Goal: Task Accomplishment & Management: Complete application form

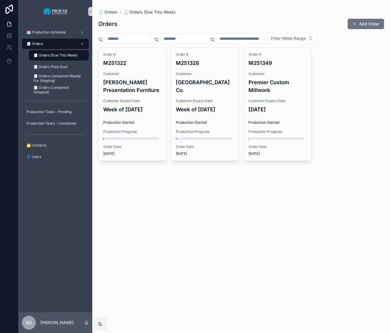
click at [59, 42] on div "🧾 Orders" at bounding box center [55, 43] width 60 height 9
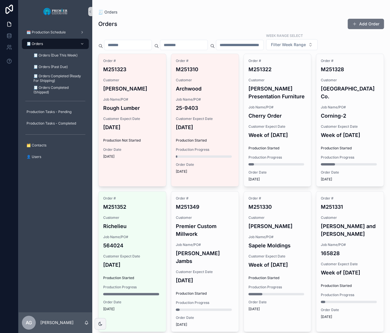
click at [355, 26] on button "Add Order" at bounding box center [366, 24] width 36 height 10
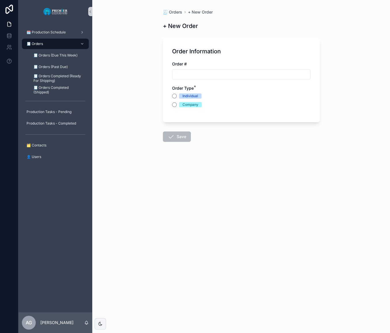
click at [243, 84] on div "Order # Order Type * Individual Company" at bounding box center [241, 87] width 138 height 52
click at [235, 76] on input "scrollable content" at bounding box center [241, 74] width 138 height 8
type input "*******"
click at [178, 107] on div "Company" at bounding box center [241, 104] width 138 height 5
click at [175, 104] on button "Company" at bounding box center [174, 104] width 5 height 5
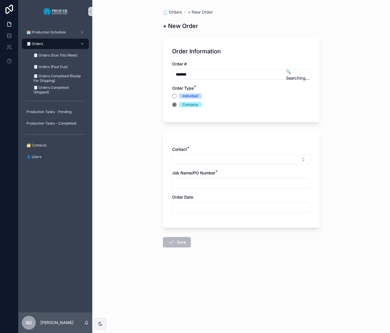
click at [189, 161] on button "Select Button" at bounding box center [241, 160] width 138 height 10
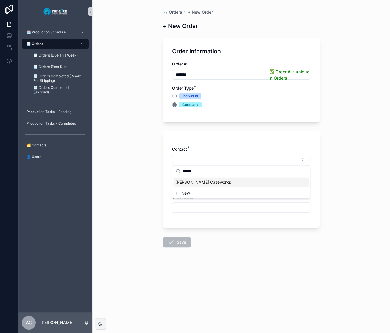
type input "******"
click at [200, 181] on span "[PERSON_NAME] Caseworks" at bounding box center [203, 182] width 55 height 6
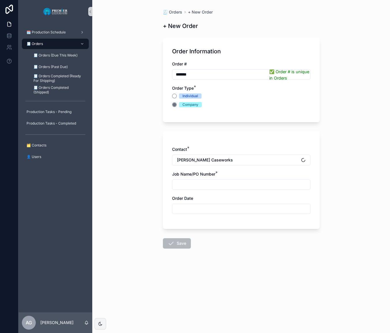
click at [196, 184] on input "scrollable content" at bounding box center [241, 184] width 138 height 8
type input "*********"
click at [176, 206] on input "scrollable content" at bounding box center [241, 209] width 138 height 8
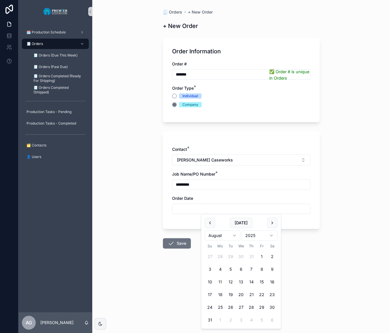
click at [223, 282] on button "11" at bounding box center [220, 282] width 10 height 10
type input "*********"
click at [184, 242] on button "Save" at bounding box center [177, 243] width 28 height 10
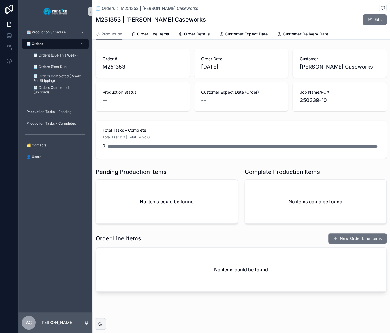
click at [353, 234] on button "New Order Line Items" at bounding box center [357, 238] width 58 height 10
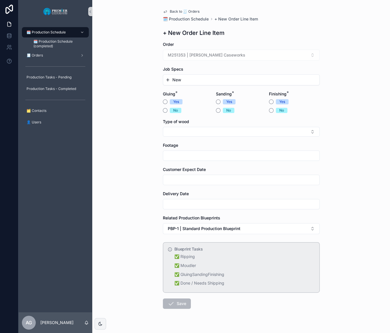
click at [192, 84] on div "New" at bounding box center [241, 80] width 156 height 10
click at [190, 80] on button "New" at bounding box center [241, 80] width 152 height 6
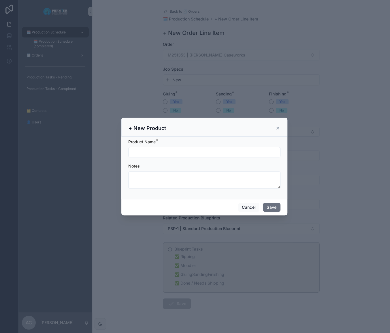
click at [180, 143] on div "Product Name *" at bounding box center [204, 142] width 152 height 6
click at [181, 146] on div "Product Name *" at bounding box center [204, 148] width 152 height 18
click at [180, 148] on div "scrollable content" at bounding box center [204, 152] width 152 height 10
click at [180, 149] on input "scrollable content" at bounding box center [205, 152] width 152 height 8
type input "***"
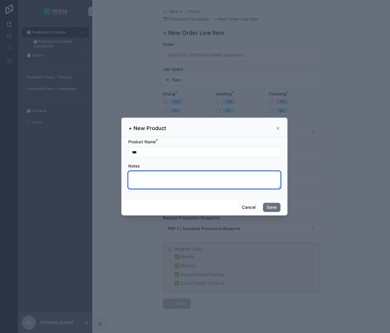
click at [151, 173] on textarea "scrollable content" at bounding box center [204, 179] width 152 height 17
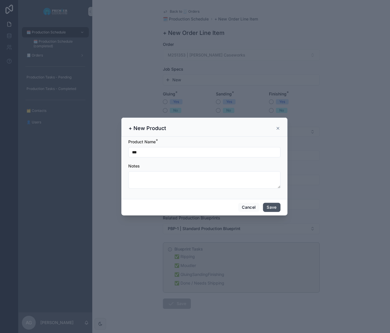
click at [267, 208] on button "Save" at bounding box center [271, 207] width 17 height 9
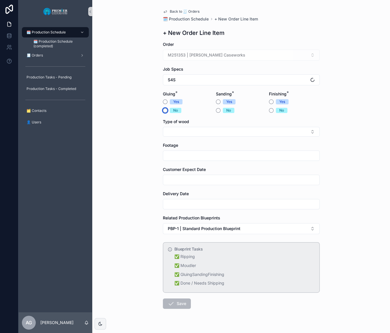
click at [163, 110] on button "No" at bounding box center [165, 110] width 5 height 5
click at [217, 103] on button "Yes" at bounding box center [218, 101] width 5 height 5
click at [271, 111] on button "No" at bounding box center [271, 110] width 5 height 5
click at [240, 135] on button "Select Button" at bounding box center [241, 132] width 157 height 10
type input "*"
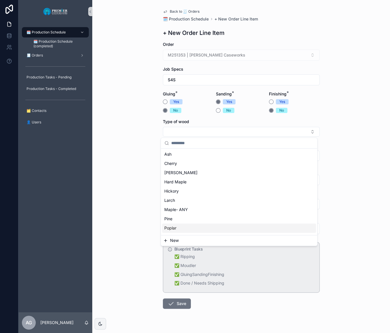
click at [178, 240] on span "New" at bounding box center [174, 241] width 9 height 6
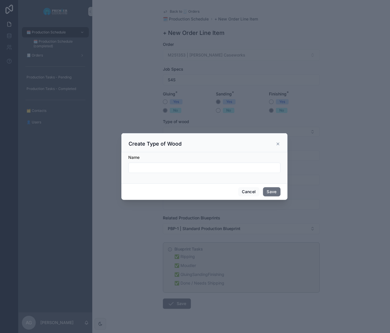
click at [187, 170] on input "scrollable content" at bounding box center [205, 168] width 152 height 8
type input "**********"
click at [272, 190] on button "Save" at bounding box center [271, 191] width 17 height 9
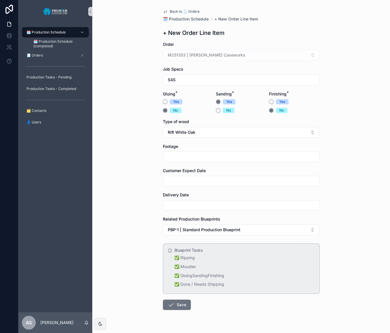
click at [199, 153] on input "scrollable content" at bounding box center [241, 157] width 156 height 8
type input "***"
click at [190, 176] on div "scrollable content" at bounding box center [241, 181] width 157 height 10
click at [189, 179] on input "scrollable content" at bounding box center [241, 181] width 156 height 8
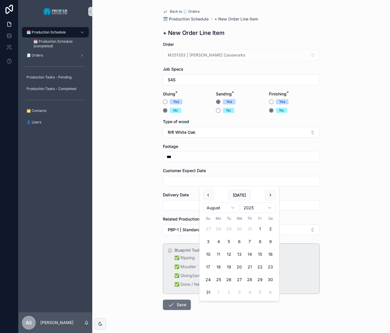
click at [270, 194] on button "scrollable content" at bounding box center [270, 195] width 10 height 10
click at [260, 229] on button "5" at bounding box center [260, 229] width 10 height 10
type input "********"
click at [195, 208] on input "scrollable content" at bounding box center [241, 205] width 156 height 8
click at [268, 221] on button "scrollable content" at bounding box center [270, 219] width 10 height 10
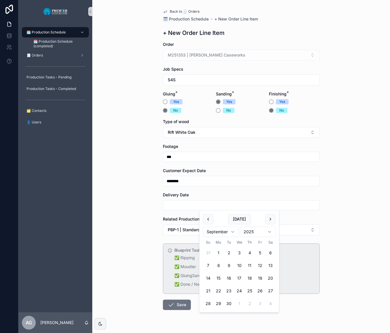
click at [261, 250] on button "5" at bounding box center [260, 253] width 10 height 10
type input "********"
click at [181, 308] on button "Save" at bounding box center [177, 304] width 28 height 10
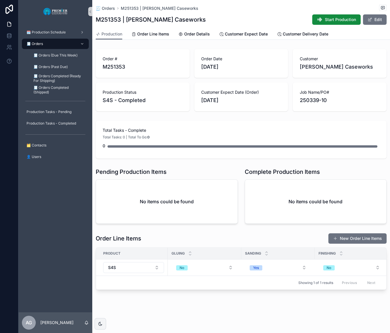
click at [349, 243] on button "New Order Line Items" at bounding box center [357, 238] width 58 height 10
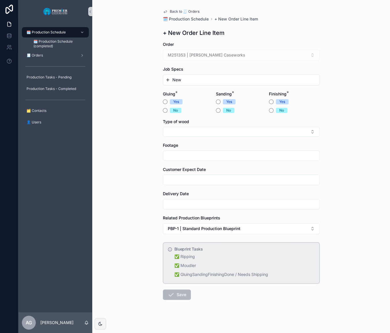
click at [196, 76] on div "New" at bounding box center [241, 80] width 156 height 10
click at [197, 81] on button "New" at bounding box center [241, 80] width 152 height 6
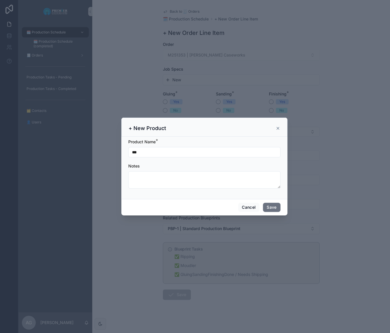
click at [178, 156] on input "***" at bounding box center [205, 152] width 152 height 8
click at [274, 207] on button "Save" at bounding box center [271, 207] width 17 height 9
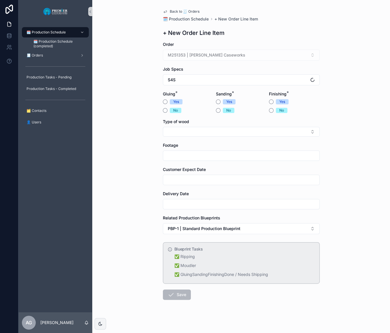
click at [189, 156] on input "scrollable content" at bounding box center [241, 156] width 156 height 8
click at [187, 128] on button "Select Button" at bounding box center [241, 132] width 157 height 10
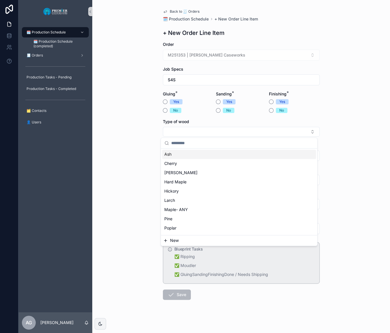
click at [163, 113] on form "Order M251353 | [PERSON_NAME] Caseworks Job Specs S4S Gluing * Yes No Sanding *…" at bounding box center [241, 189] width 157 height 295
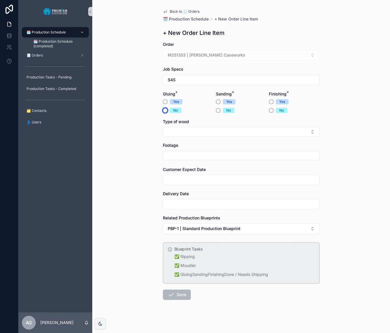
click at [164, 111] on button "No" at bounding box center [165, 110] width 5 height 5
click at [216, 103] on button "Yes" at bounding box center [218, 101] width 5 height 5
click at [270, 110] on button "No" at bounding box center [271, 110] width 5 height 5
click at [228, 130] on button "Select Button" at bounding box center [241, 132] width 157 height 10
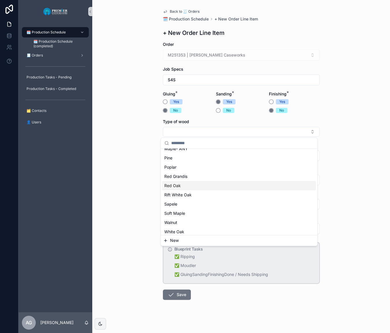
scroll to position [72, 0]
click at [194, 182] on div "Rift White Oak" at bounding box center [239, 183] width 154 height 9
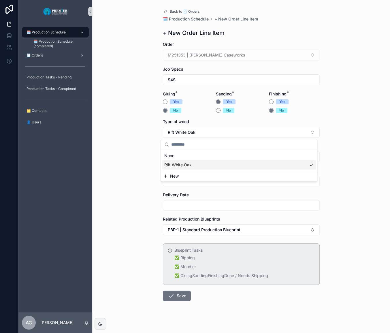
scroll to position [0, 0]
click at [191, 153] on input "scrollable content" at bounding box center [241, 157] width 156 height 8
type input "**"
click at [233, 182] on input "scrollable content" at bounding box center [241, 181] width 156 height 8
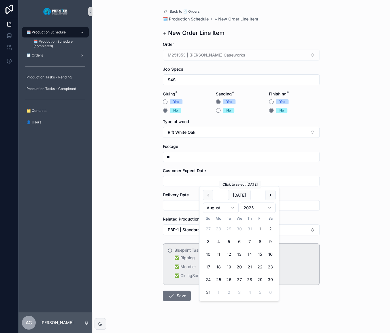
click at [268, 194] on button "scrollable content" at bounding box center [270, 195] width 10 height 10
click at [257, 227] on button "5" at bounding box center [260, 229] width 10 height 10
type input "********"
click at [190, 208] on input "scrollable content" at bounding box center [241, 205] width 156 height 8
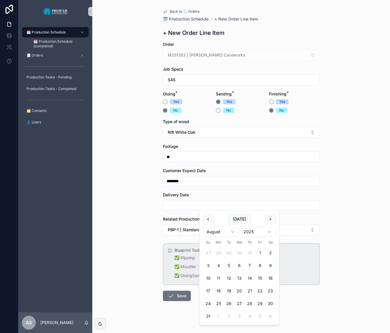
click at [265, 216] on div "[DATE]" at bounding box center [239, 219] width 73 height 10
click at [266, 219] on button "scrollable content" at bounding box center [270, 219] width 10 height 10
click at [261, 253] on button "5" at bounding box center [260, 253] width 10 height 10
type input "********"
click at [180, 298] on button "Save" at bounding box center [177, 296] width 28 height 10
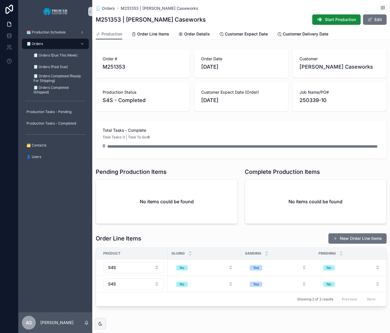
click at [334, 236] on span "scrollable content" at bounding box center [335, 238] width 5 height 5
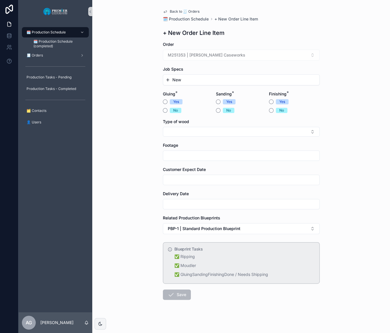
click at [196, 76] on div "New" at bounding box center [241, 80] width 156 height 10
click at [194, 79] on button "New" at bounding box center [241, 80] width 152 height 6
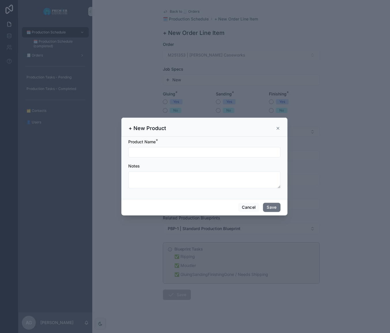
click at [163, 150] on input "scrollable content" at bounding box center [205, 152] width 152 height 8
type input "***"
click at [276, 207] on button "Save" at bounding box center [271, 207] width 17 height 9
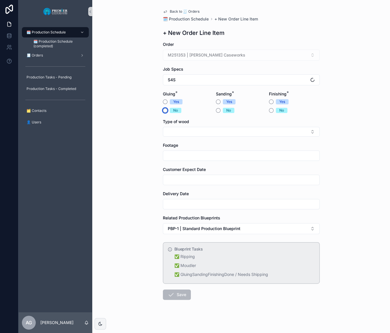
click at [163, 111] on button "No" at bounding box center [165, 110] width 5 height 5
click at [165, 101] on div "Yes" at bounding box center [188, 101] width 51 height 5
click at [164, 101] on button "Yes" at bounding box center [165, 101] width 5 height 5
click at [216, 101] on button "Yes" at bounding box center [218, 101] width 5 height 5
click at [269, 110] on button "No" at bounding box center [271, 110] width 5 height 5
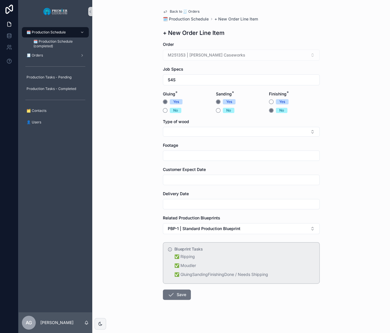
click at [215, 133] on button "Select Button" at bounding box center [241, 132] width 157 height 10
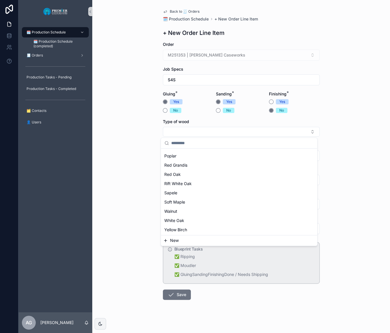
scroll to position [72, 0]
click at [194, 181] on div "Rift White Oak" at bounding box center [239, 183] width 154 height 9
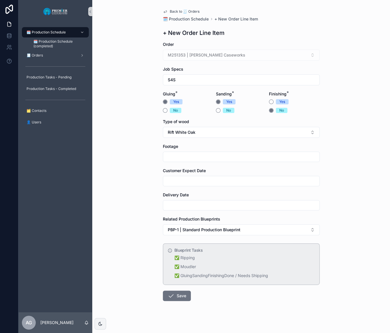
click at [193, 151] on div "Footage" at bounding box center [241, 153] width 157 height 18
click at [191, 158] on input "scrollable content" at bounding box center [241, 157] width 156 height 8
type input "*"
click at [178, 175] on div "Customer Expect Date" at bounding box center [241, 177] width 157 height 18
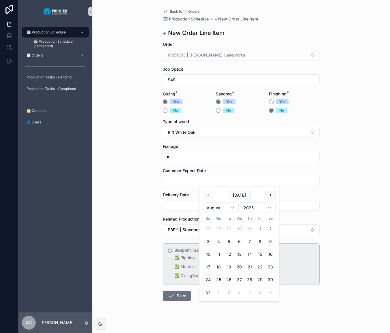
click at [177, 178] on input "scrollable content" at bounding box center [241, 181] width 156 height 8
click at [268, 194] on button "scrollable content" at bounding box center [270, 195] width 10 height 10
click at [260, 228] on button "5" at bounding box center [260, 229] width 10 height 10
type input "********"
click at [194, 204] on input "scrollable content" at bounding box center [241, 205] width 156 height 8
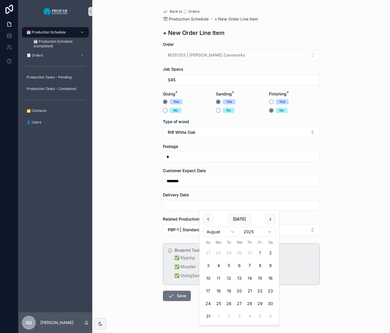
click at [268, 216] on button "scrollable content" at bounding box center [270, 219] width 10 height 10
click at [261, 253] on button "5" at bounding box center [260, 253] width 10 height 10
type input "********"
click at [133, 246] on div "Back to 🧾 Orders 🗓️ Production Schedule + New Order Line Item + New Order Line …" at bounding box center [241, 166] width 298 height 333
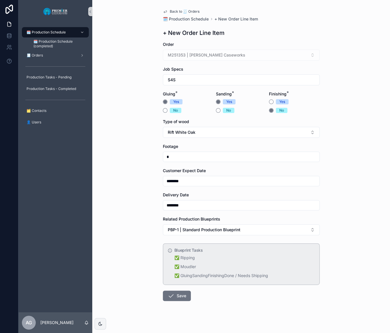
click at [171, 296] on icon "scrollable content" at bounding box center [170, 295] width 7 height 7
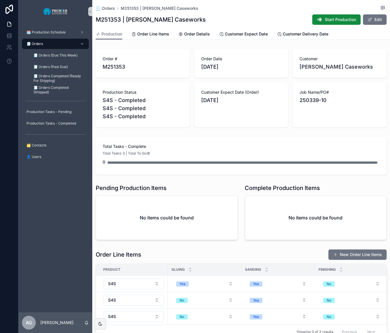
scroll to position [26, 0]
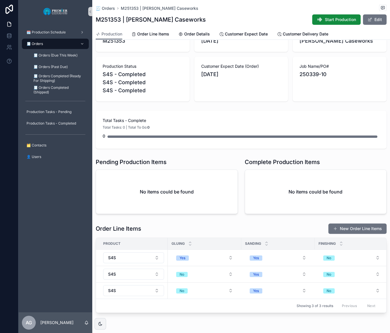
click at [341, 233] on button "New Order Line Items" at bounding box center [357, 228] width 58 height 10
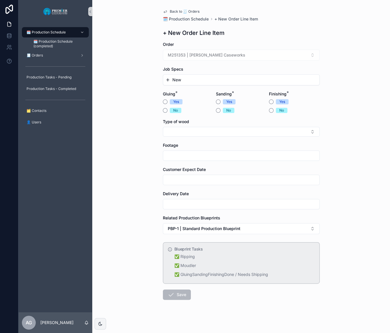
click at [187, 78] on button "New" at bounding box center [241, 80] width 152 height 6
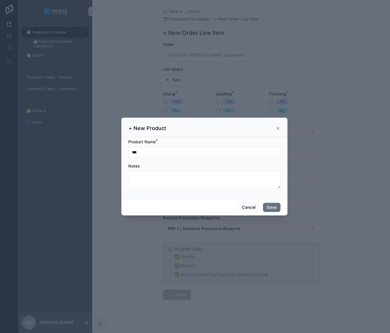
click at [156, 153] on input "***" at bounding box center [205, 152] width 152 height 8
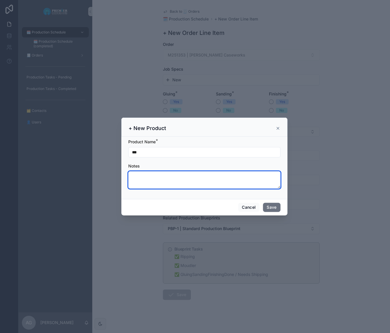
click at [141, 178] on textarea "scrollable content" at bounding box center [204, 179] width 152 height 17
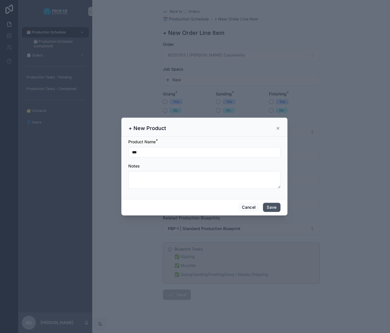
click at [266, 206] on button "Save" at bounding box center [271, 207] width 17 height 9
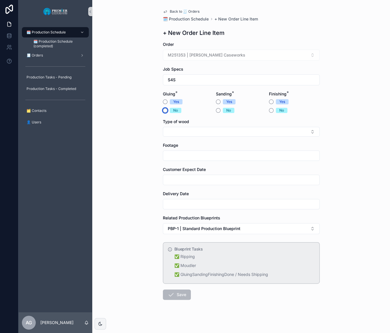
click at [165, 110] on button "No" at bounding box center [165, 110] width 5 height 5
click at [217, 100] on button "Yes" at bounding box center [218, 101] width 5 height 5
click at [271, 110] on button "No" at bounding box center [271, 110] width 5 height 5
click at [231, 126] on div "Type of wood" at bounding box center [241, 128] width 157 height 18
click at [231, 128] on button "Select Button" at bounding box center [241, 132] width 157 height 10
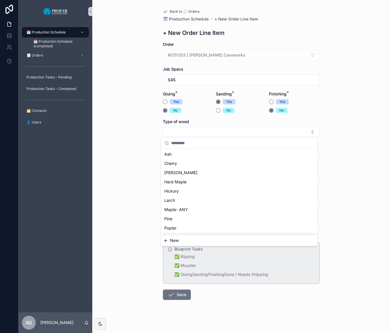
scroll to position [72, 0]
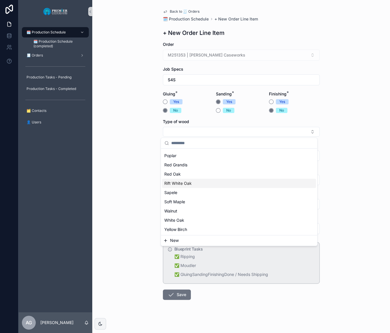
click at [202, 183] on div "Rift White Oak" at bounding box center [239, 183] width 154 height 9
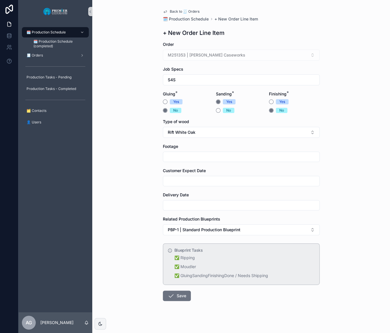
click at [193, 157] on input "scrollable content" at bounding box center [241, 157] width 156 height 8
type input "**"
click at [175, 185] on div "scrollable content" at bounding box center [241, 181] width 157 height 10
click at [179, 179] on input "scrollable content" at bounding box center [241, 181] width 156 height 8
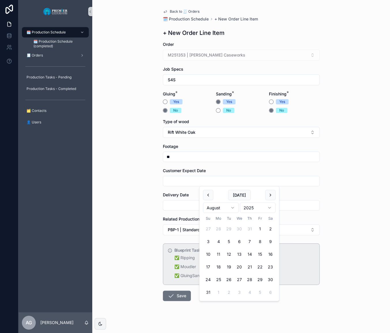
click at [272, 193] on button "scrollable content" at bounding box center [270, 195] width 10 height 10
click at [261, 227] on button "5" at bounding box center [260, 229] width 10 height 10
type input "********"
click at [174, 208] on input "scrollable content" at bounding box center [241, 205] width 156 height 8
click at [262, 221] on div "[DATE]" at bounding box center [239, 219] width 73 height 10
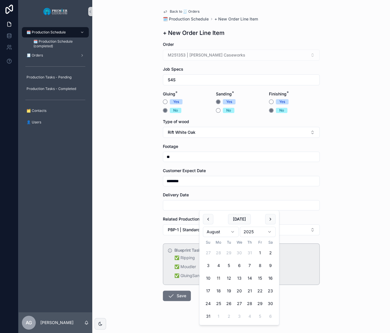
click at [270, 219] on button "scrollable content" at bounding box center [270, 219] width 10 height 10
click at [257, 252] on button "5" at bounding box center [260, 253] width 10 height 10
type input "********"
click at [130, 247] on div "Back to 🧾 Orders 🗓️ Production Schedule + New Order Line Item + New Order Line …" at bounding box center [241, 166] width 298 height 333
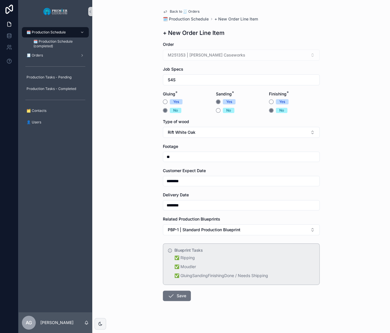
click at [180, 297] on button "Save" at bounding box center [177, 296] width 28 height 10
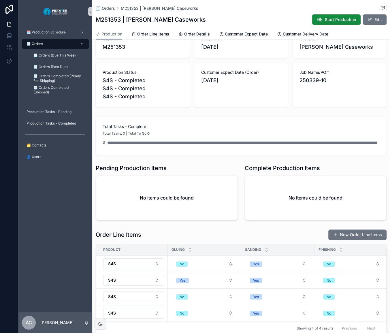
scroll to position [65, 0]
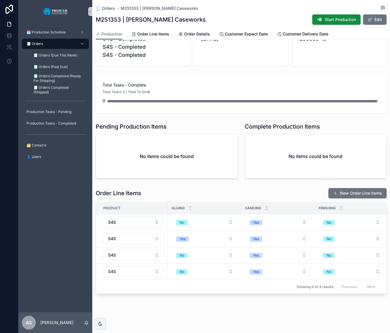
click at [325, 16] on button "Start Production" at bounding box center [336, 19] width 48 height 10
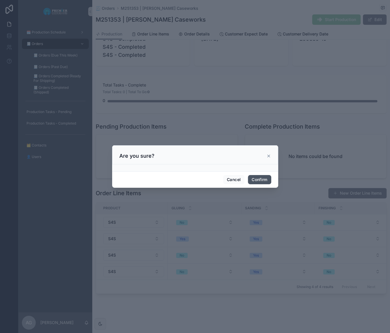
click at [261, 183] on button "Confirm" at bounding box center [259, 179] width 23 height 9
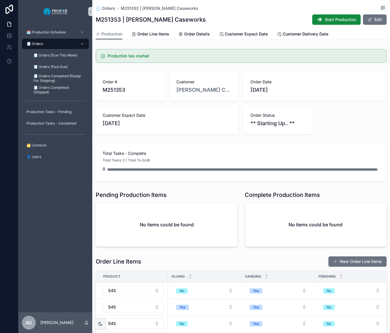
scroll to position [72, 0]
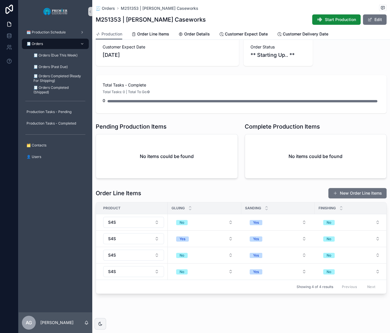
click at [63, 49] on div "🧾 Orders 🧾 Orders (Due This Week) 🧾 Orders (Past Due) 🧾 Orders Completed (Ready…" at bounding box center [55, 67] width 74 height 58
click at [63, 48] on div "🧾 Orders" at bounding box center [55, 43] width 60 height 9
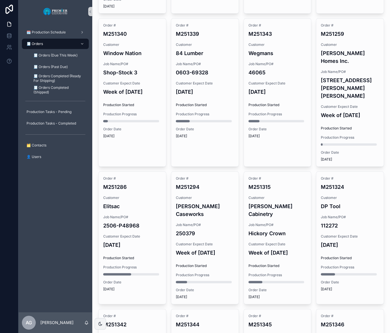
scroll to position [318, 0]
click at [51, 37] on link "🗓️ Production Schedule" at bounding box center [55, 32] width 67 height 10
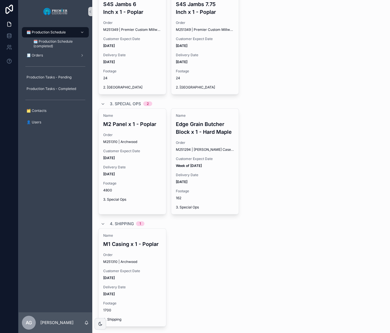
scroll to position [873, 0]
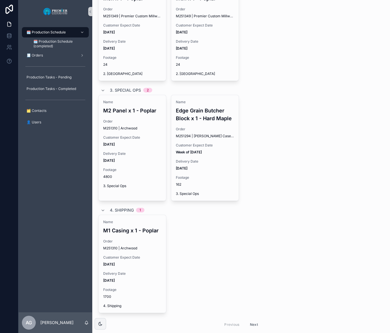
click at [302, 147] on div "Name M2 Panel x 1 - Poplar Order M251310 | Archwood Customer Expect Date [DATE]…" at bounding box center [241, 148] width 286 height 106
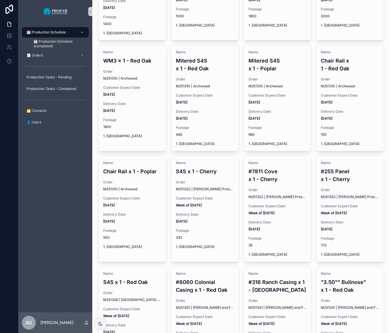
scroll to position [0, 0]
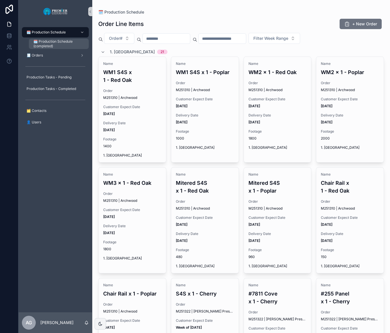
click at [42, 40] on span "🗓️ Production Schedule (completed)" at bounding box center [58, 43] width 50 height 9
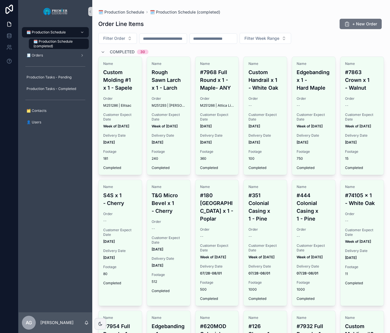
click at [48, 29] on div "🗓️ Production Schedule" at bounding box center [55, 32] width 60 height 9
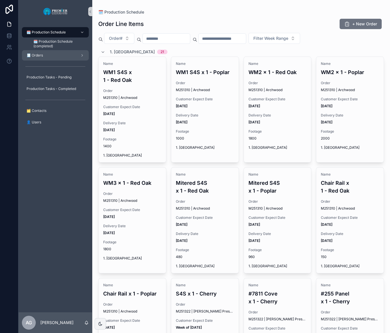
click at [49, 60] on link "🧾 Orders" at bounding box center [55, 55] width 67 height 10
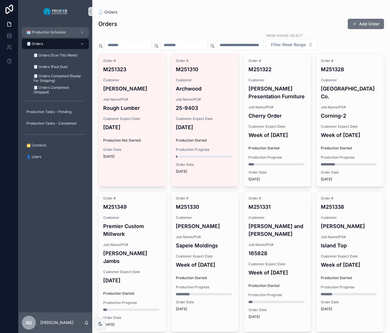
click at [43, 28] on div "🗓️ Production Schedule" at bounding box center [55, 32] width 60 height 9
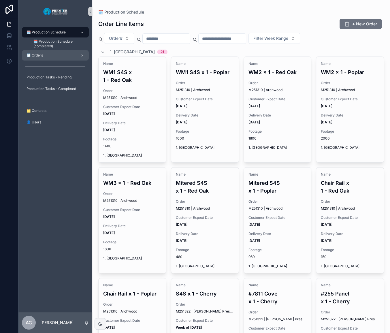
click at [54, 55] on div "🧾 Orders" at bounding box center [55, 55] width 60 height 9
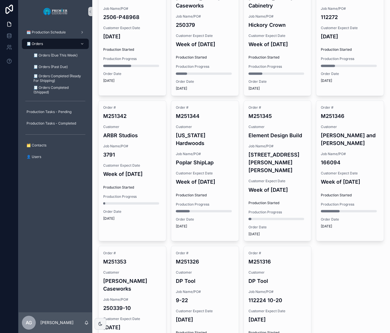
scroll to position [527, 0]
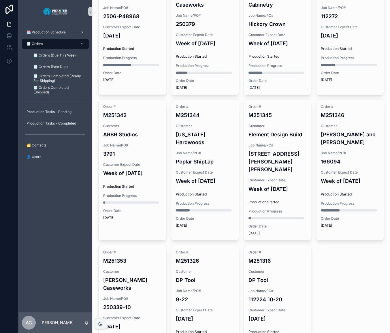
click at [259, 276] on h4 "DP Tool" at bounding box center [277, 280] width 58 height 8
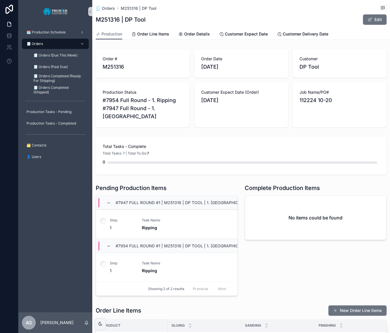
click at [64, 46] on div "🧾 Orders" at bounding box center [55, 43] width 60 height 9
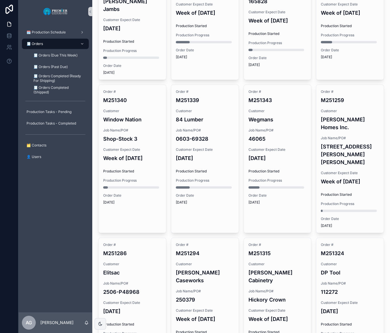
scroll to position [314, 0]
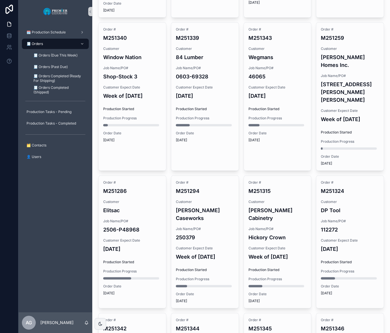
click at [208, 227] on span "Job Name/PO#" at bounding box center [205, 229] width 58 height 5
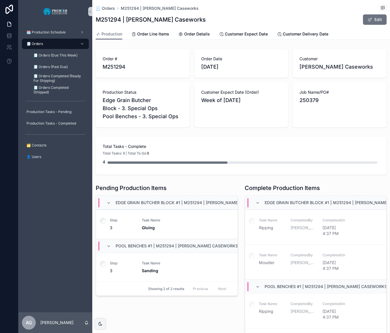
click at [54, 37] on div "🗓️ Production Schedule" at bounding box center [55, 33] width 74 height 12
click at [54, 40] on div "🧾 Orders" at bounding box center [55, 43] width 60 height 9
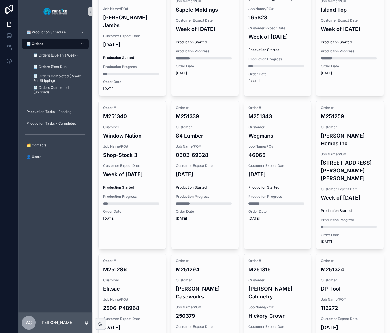
scroll to position [498, 0]
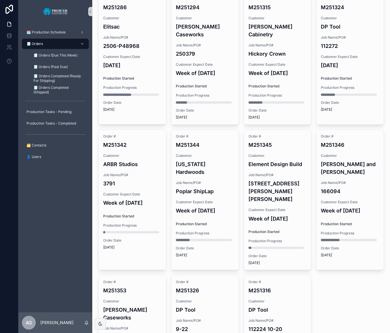
click at [144, 275] on div "Order # M251353 Customer [PERSON_NAME] Caseworks Job Name/PO# 250339-10 Custome…" at bounding box center [132, 333] width 67 height 117
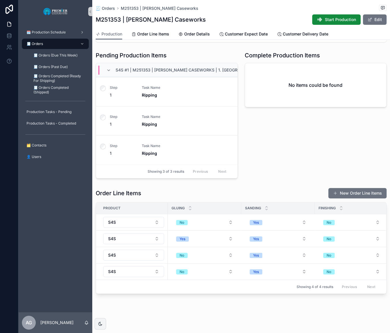
scroll to position [142, 0]
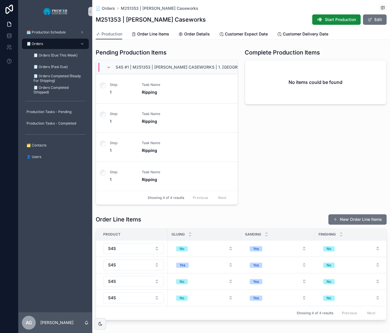
click at [176, 66] on span "S4S #1 | M251353 | [PERSON_NAME] Caseworks | 1. [GEOGRAPHIC_DATA]" at bounding box center [190, 67] width 148 height 6
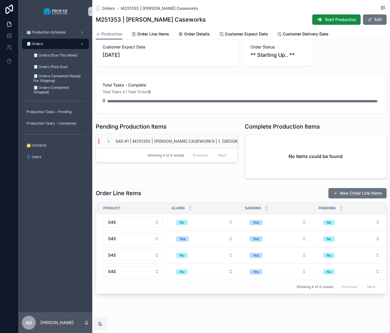
scroll to position [72, 0]
click at [155, 139] on span "S4S #1 | M251353 | [PERSON_NAME] Caseworks | 1. [GEOGRAPHIC_DATA]" at bounding box center [190, 141] width 148 height 6
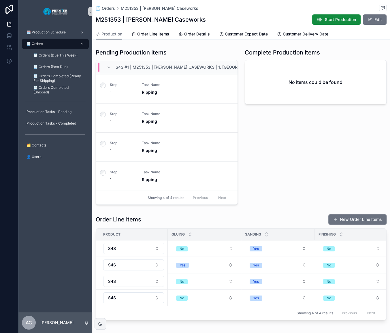
click at [133, 216] on h1 "Order Line Items" at bounding box center [119, 219] width 46 height 8
click at [148, 249] on button "S4S" at bounding box center [133, 248] width 61 height 11
click at [88, 232] on div "🗓️ Production Schedule 🧾 Orders 🧾 Orders (Due This Week) 🧾 Orders (Past Due) 🧾 …" at bounding box center [55, 167] width 74 height 289
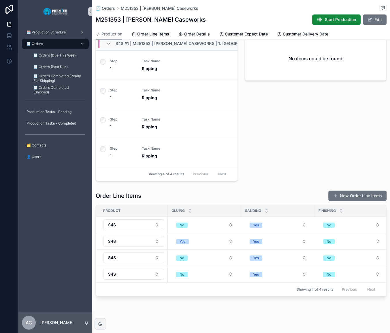
scroll to position [172, 0]
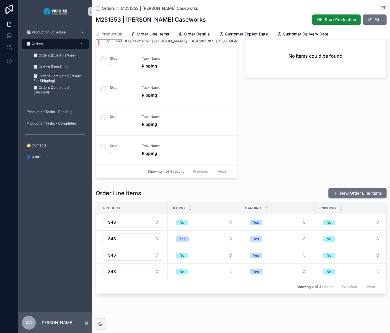
click at [156, 220] on button "S4S" at bounding box center [133, 222] width 61 height 11
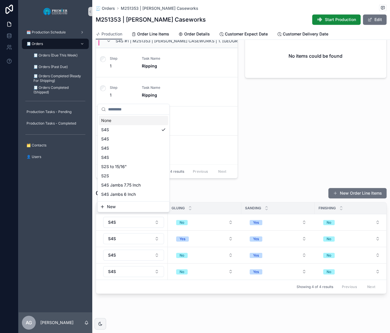
click at [260, 190] on div "Order Line Items New Order Line Items" at bounding box center [241, 193] width 291 height 11
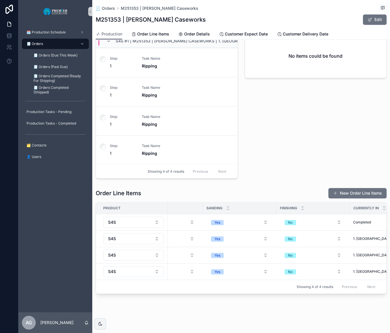
scroll to position [0, 0]
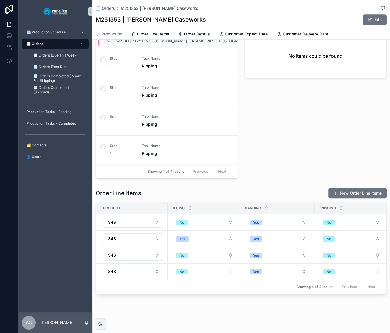
click at [147, 271] on button "S4S" at bounding box center [133, 271] width 61 height 11
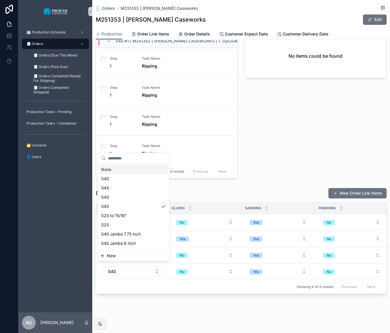
click at [132, 258] on button "New" at bounding box center [133, 256] width 67 height 6
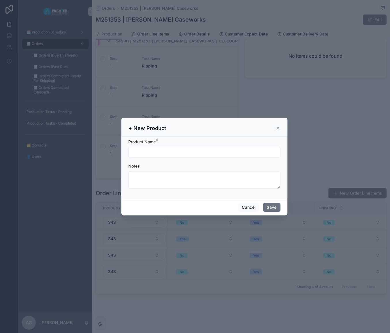
click at [155, 147] on div "Product Name *" at bounding box center [204, 148] width 152 height 18
click at [155, 150] on input "scrollable content" at bounding box center [205, 152] width 152 height 8
type input "**********"
click at [276, 205] on button "Save" at bounding box center [271, 207] width 17 height 9
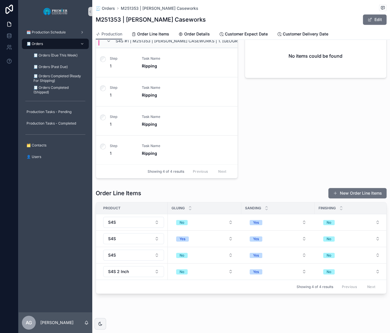
click at [143, 255] on button "S4S" at bounding box center [133, 255] width 61 height 11
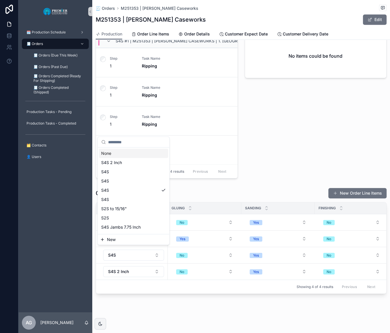
click at [143, 240] on button "New" at bounding box center [133, 240] width 67 height 6
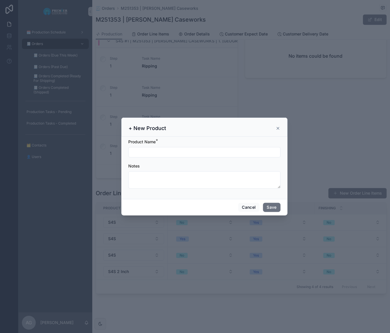
drag, startPoint x: 148, startPoint y: 158, endPoint x: 149, endPoint y: 155, distance: 3.4
click at [148, 157] on form "Product Name * Notes" at bounding box center [204, 166] width 152 height 55
click at [149, 155] on input "scrollable content" at bounding box center [205, 152] width 152 height 8
type input "****"
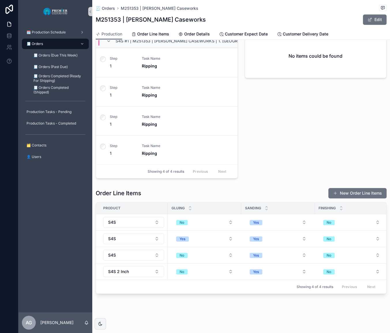
click at [148, 256] on button "S4S" at bounding box center [133, 255] width 61 height 11
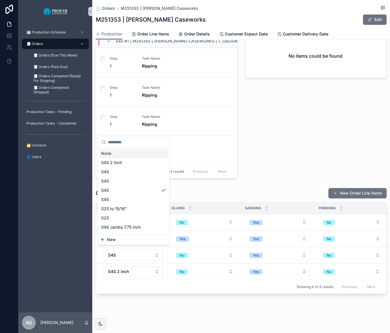
click at [127, 239] on button "New" at bounding box center [133, 240] width 67 height 6
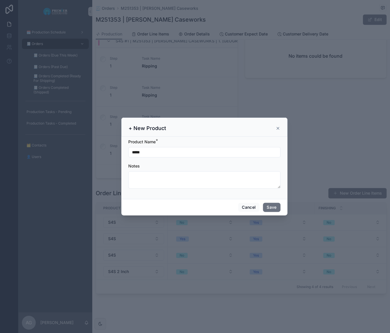
drag, startPoint x: 150, startPoint y: 153, endPoint x: 141, endPoint y: 155, distance: 9.1
click at [141, 155] on input "****" at bounding box center [205, 152] width 152 height 8
type input "**********"
click at [277, 210] on button "Save" at bounding box center [271, 207] width 17 height 9
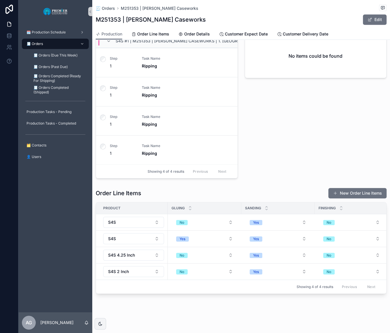
click at [143, 236] on button "S4S" at bounding box center [133, 238] width 61 height 11
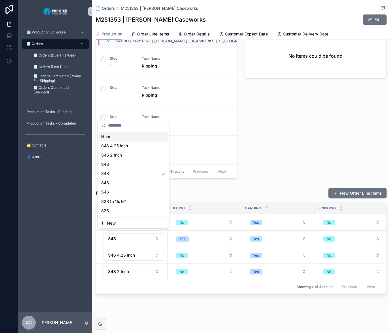
click at [134, 226] on div "New" at bounding box center [133, 223] width 71 height 10
click at [134, 225] on button "New" at bounding box center [133, 223] width 67 height 6
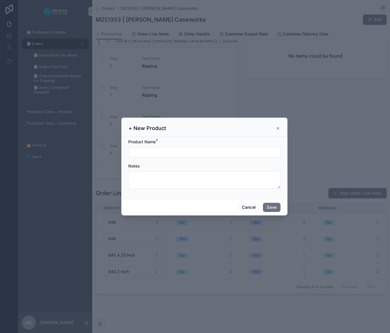
click at [151, 156] on input "scrollable content" at bounding box center [205, 152] width 152 height 8
type input "**********"
click at [279, 209] on button "Save" at bounding box center [271, 207] width 17 height 9
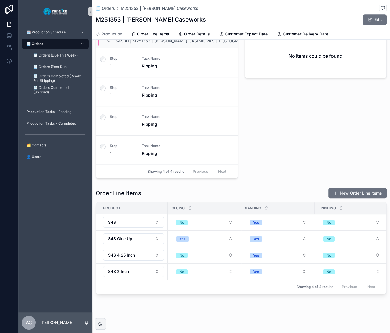
click at [152, 221] on button "S4S" at bounding box center [133, 222] width 61 height 11
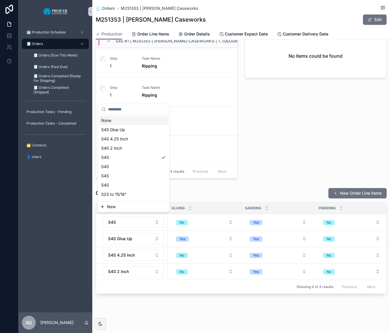
click at [139, 206] on button "New" at bounding box center [133, 207] width 67 height 6
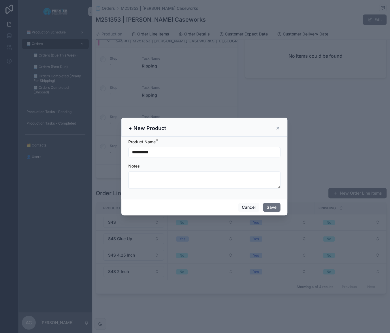
drag, startPoint x: 166, startPoint y: 151, endPoint x: 140, endPoint y: 154, distance: 26.1
click at [140, 154] on input "**********" at bounding box center [205, 152] width 152 height 8
type input "**********"
click at [274, 204] on button "Save" at bounding box center [271, 207] width 17 height 9
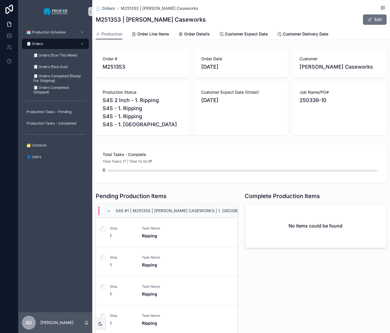
click at [59, 43] on div "🧾 Orders" at bounding box center [55, 43] width 60 height 9
